Goal: Task Accomplishment & Management: Manage account settings

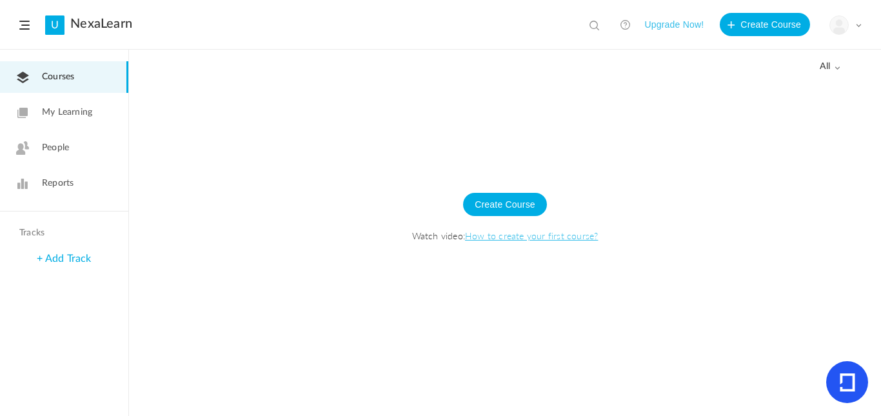
click at [858, 25] on span at bounding box center [859, 25] width 6 height 6
click at [785, 59] on link "My Profile" at bounding box center [800, 57] width 121 height 24
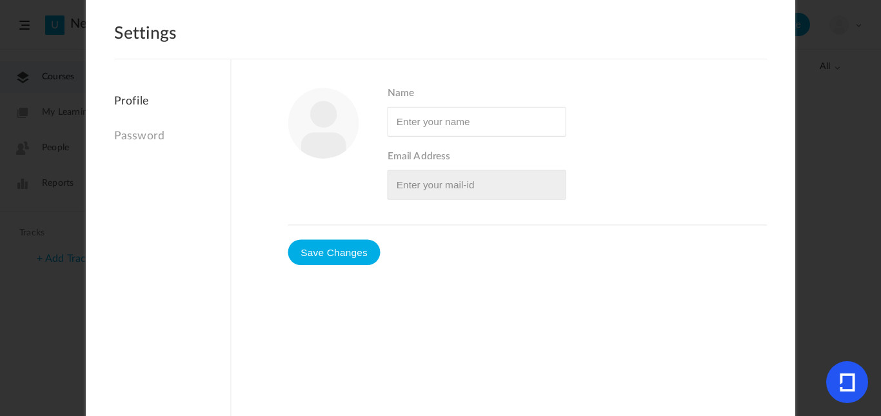
type input "[PERSON_NAME]"
type input "[EMAIL_ADDRESS][DOMAIN_NAME]"
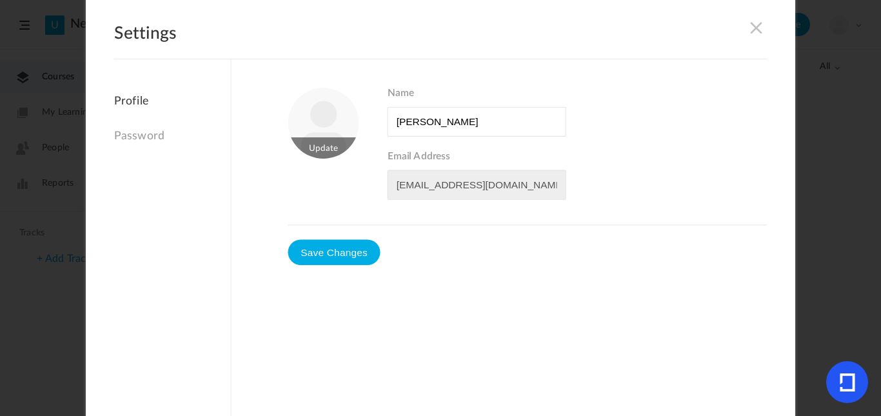
click at [312, 138] on figure at bounding box center [323, 123] width 71 height 71
click at [756, 29] on span at bounding box center [757, 27] width 14 height 14
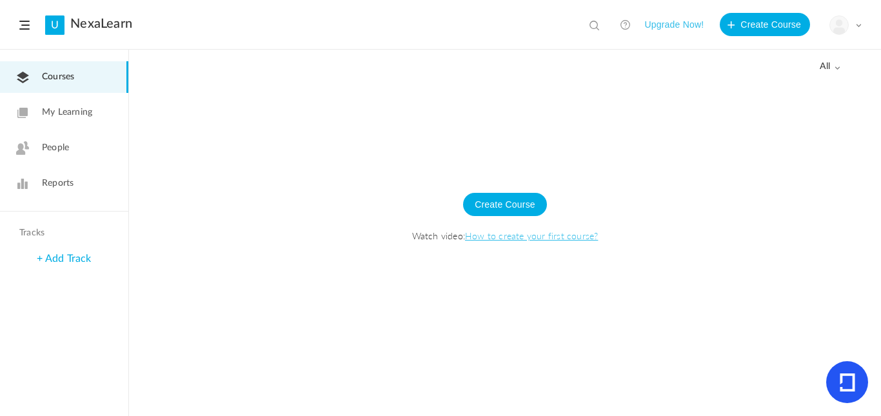
click at [858, 25] on span at bounding box center [859, 25] width 6 height 6
click at [762, 86] on link "University Settings" at bounding box center [800, 81] width 121 height 24
click at [65, 114] on span "My Learning" at bounding box center [67, 113] width 50 height 14
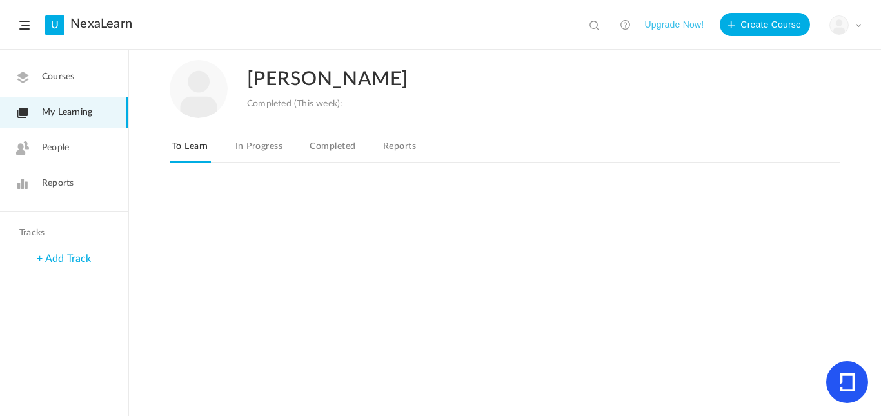
click at [863, 25] on header "U NexaLearn View all No results Upgrade Now! Create Course My Profile Universit…" at bounding box center [440, 25] width 881 height 50
click at [851, 21] on div "My Profile University Settings Current Plan Logout" at bounding box center [846, 24] width 32 height 19
